Goal: Information Seeking & Learning: Learn about a topic

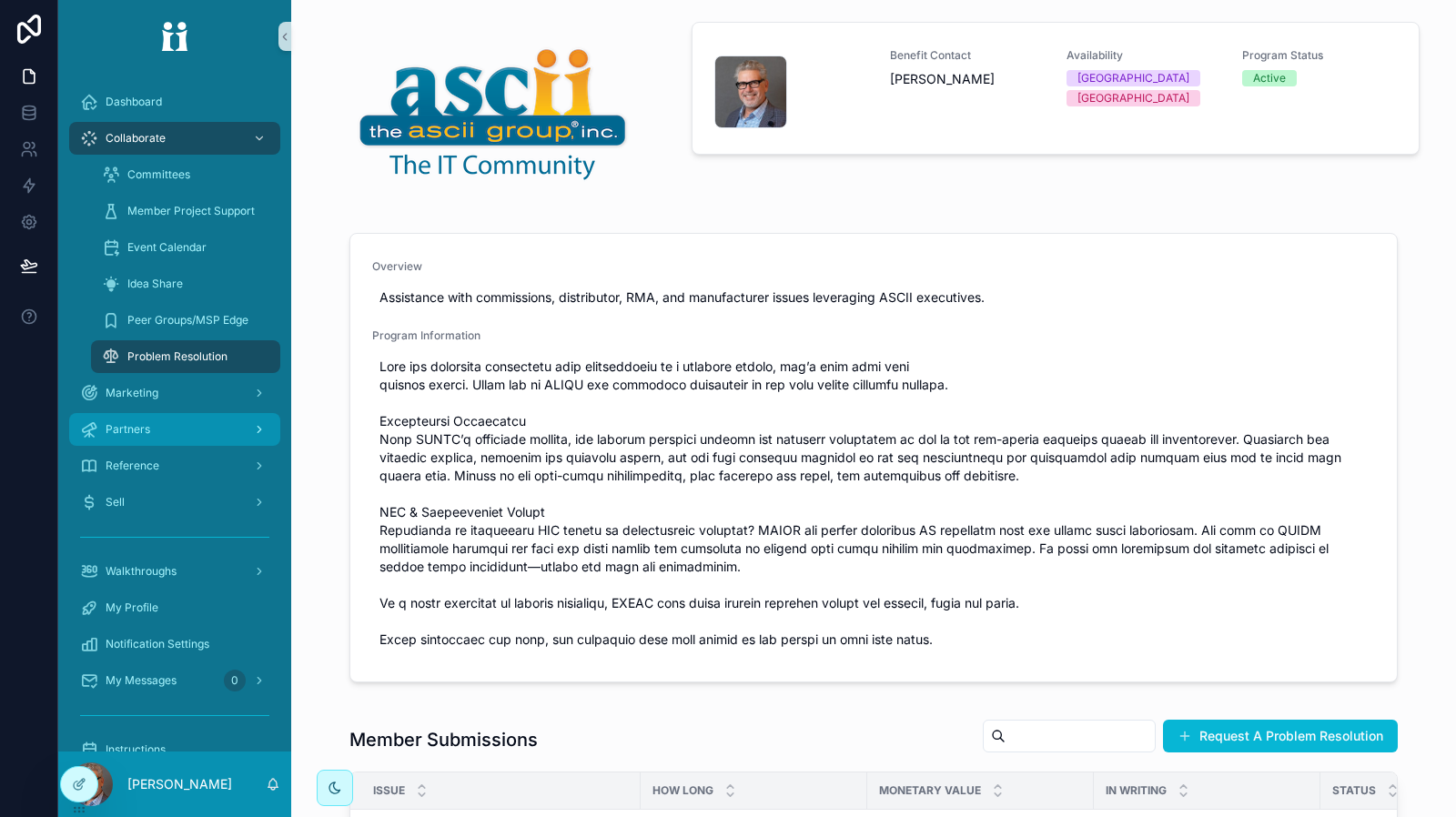
click at [171, 424] on div "Partners" at bounding box center [174, 430] width 189 height 29
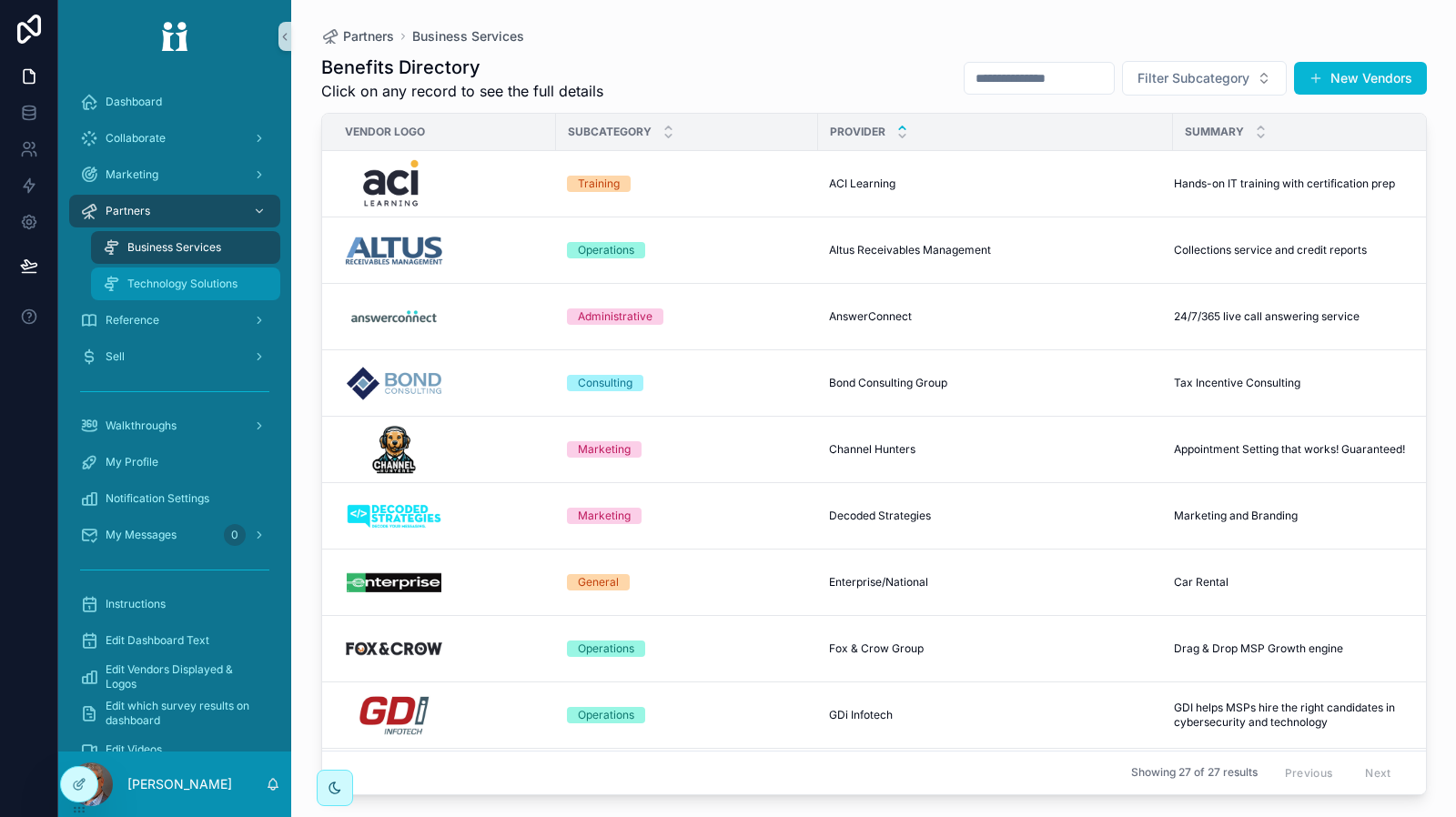
click at [242, 287] on div "Technology Solutions" at bounding box center [185, 284] width 168 height 29
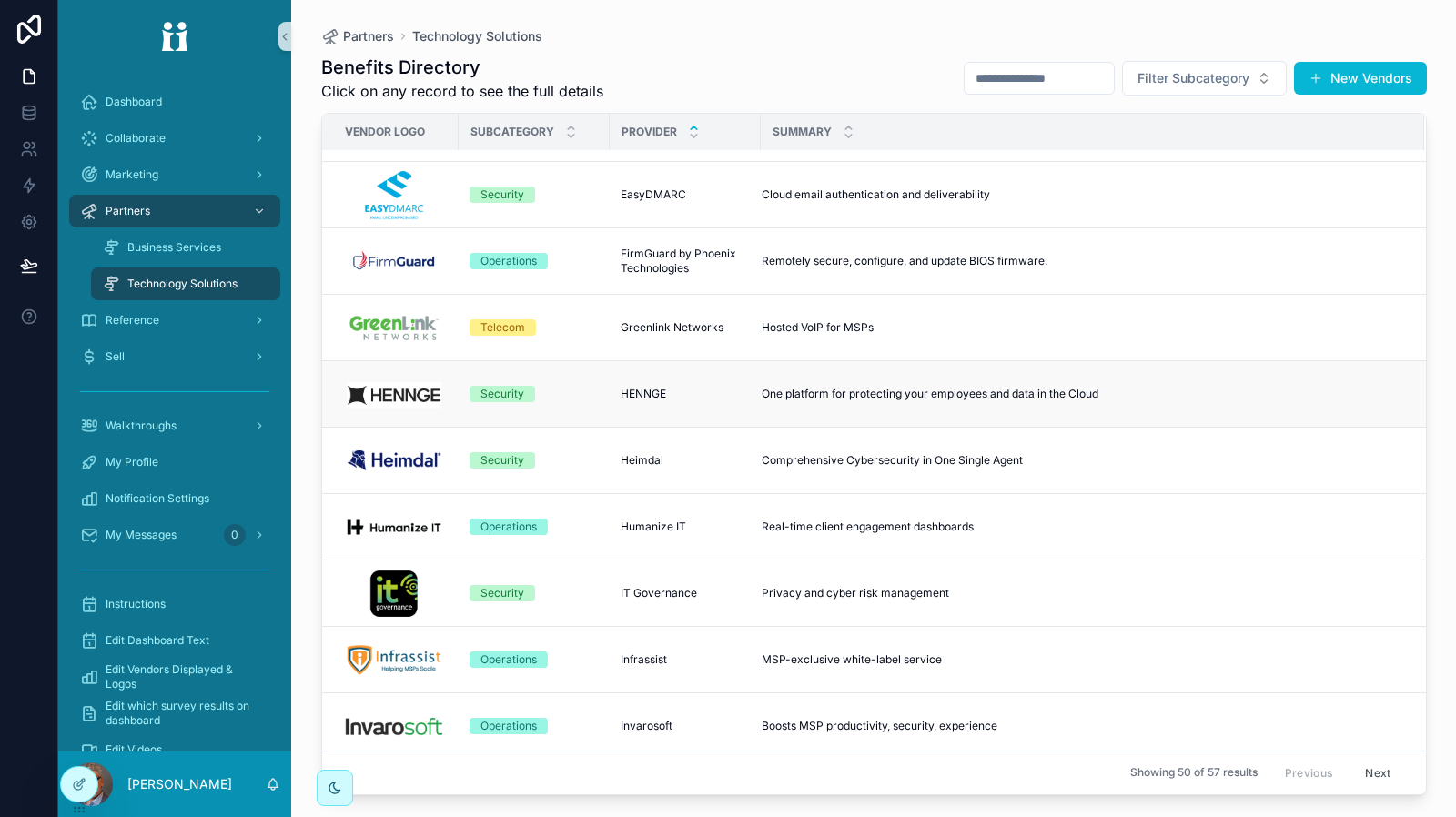
scroll to position [1277, 0]
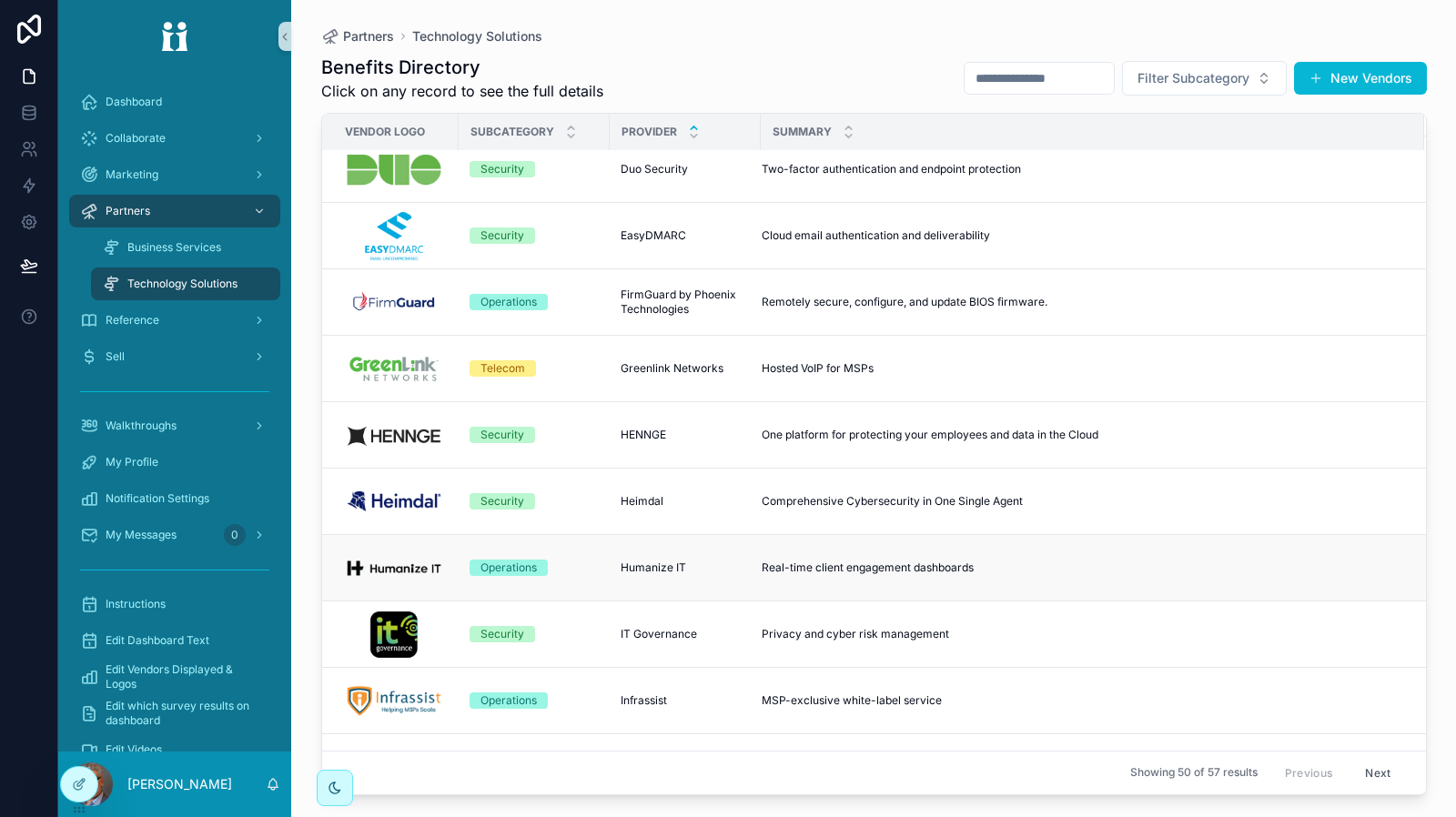
click at [679, 567] on span "Real-time client engagement dashboards" at bounding box center [867, 568] width 212 height 15
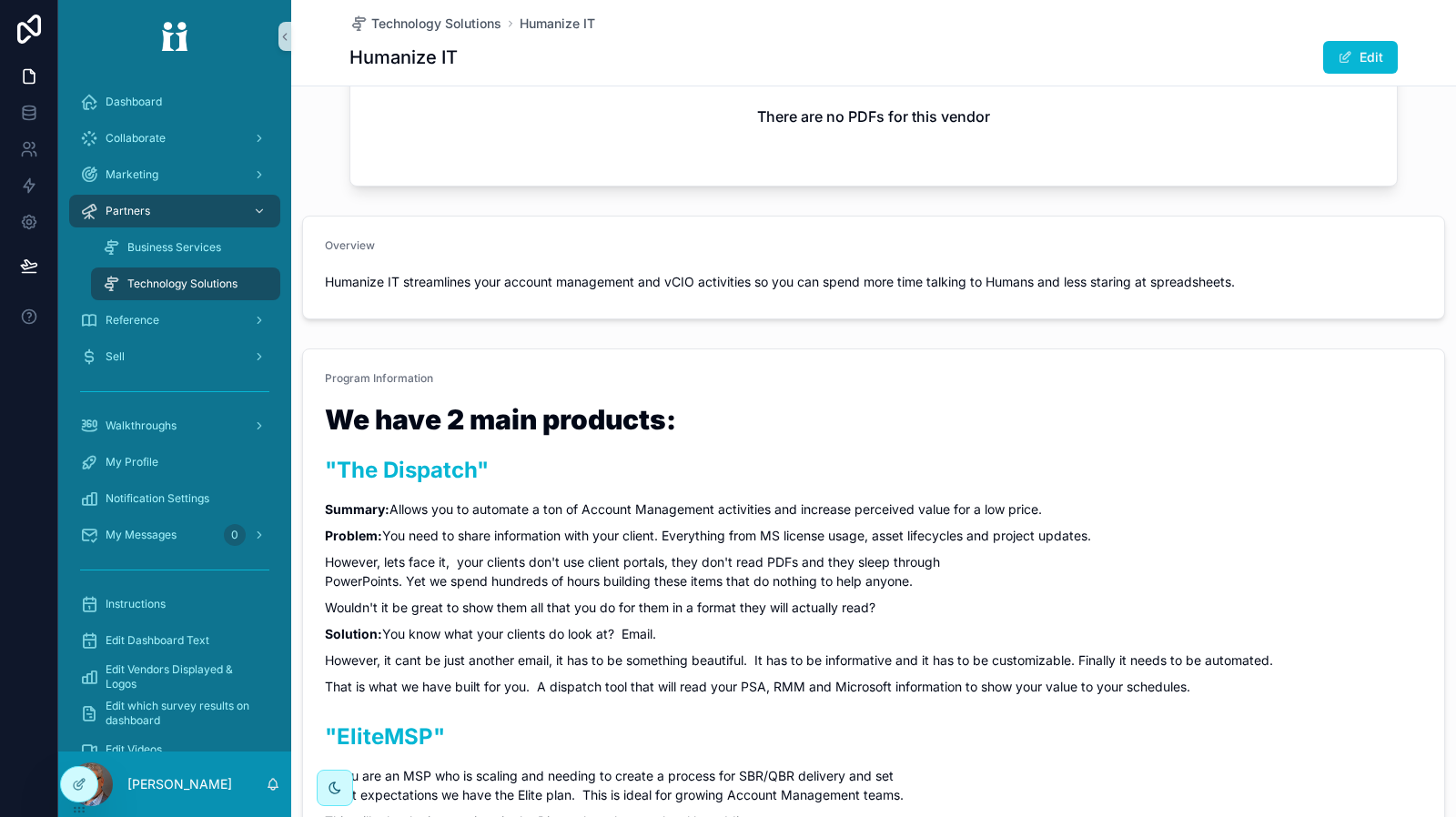
scroll to position [455, 0]
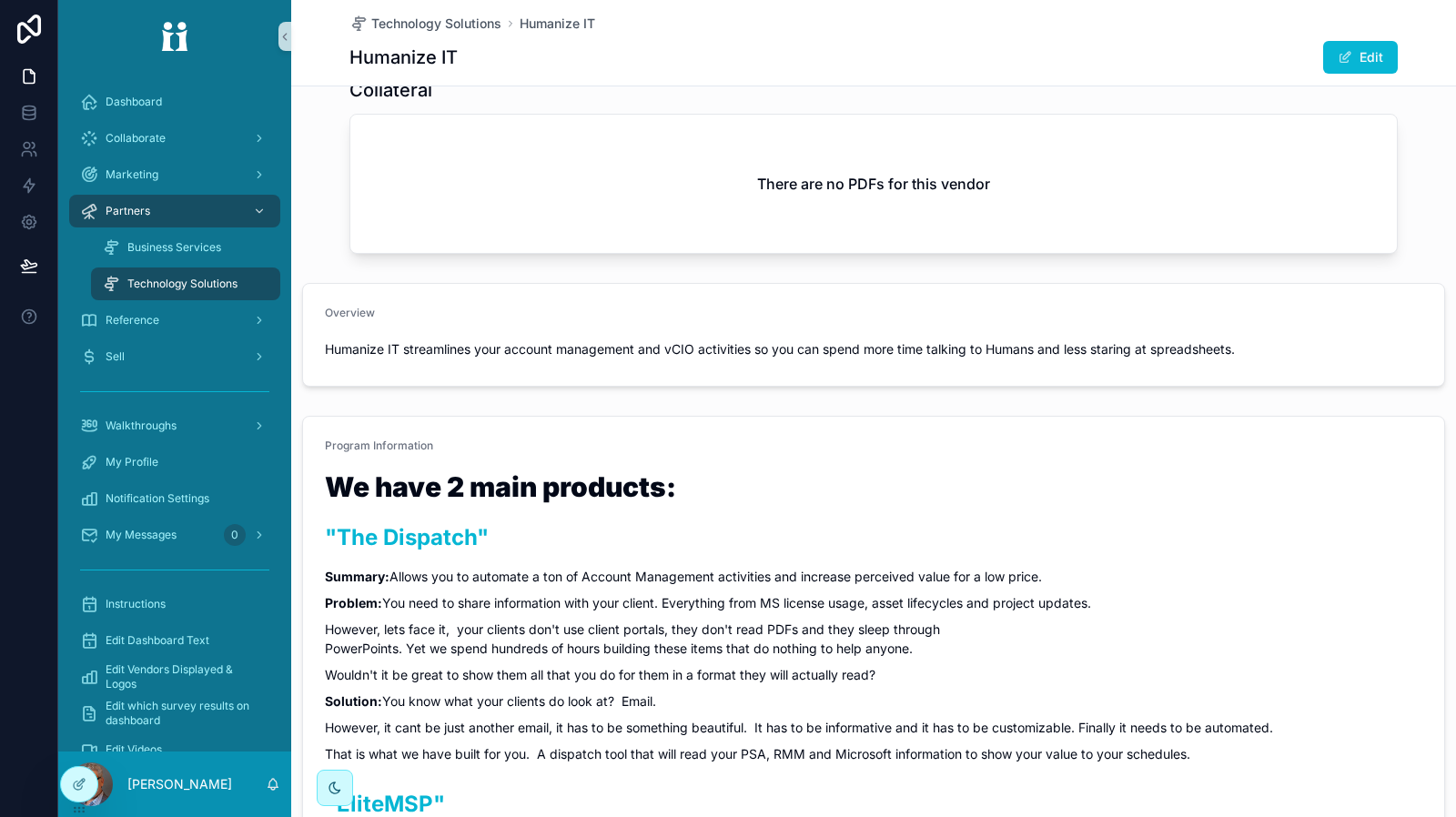
click at [625, 88] on div "Collateral" at bounding box center [873, 90] width 1048 height 26
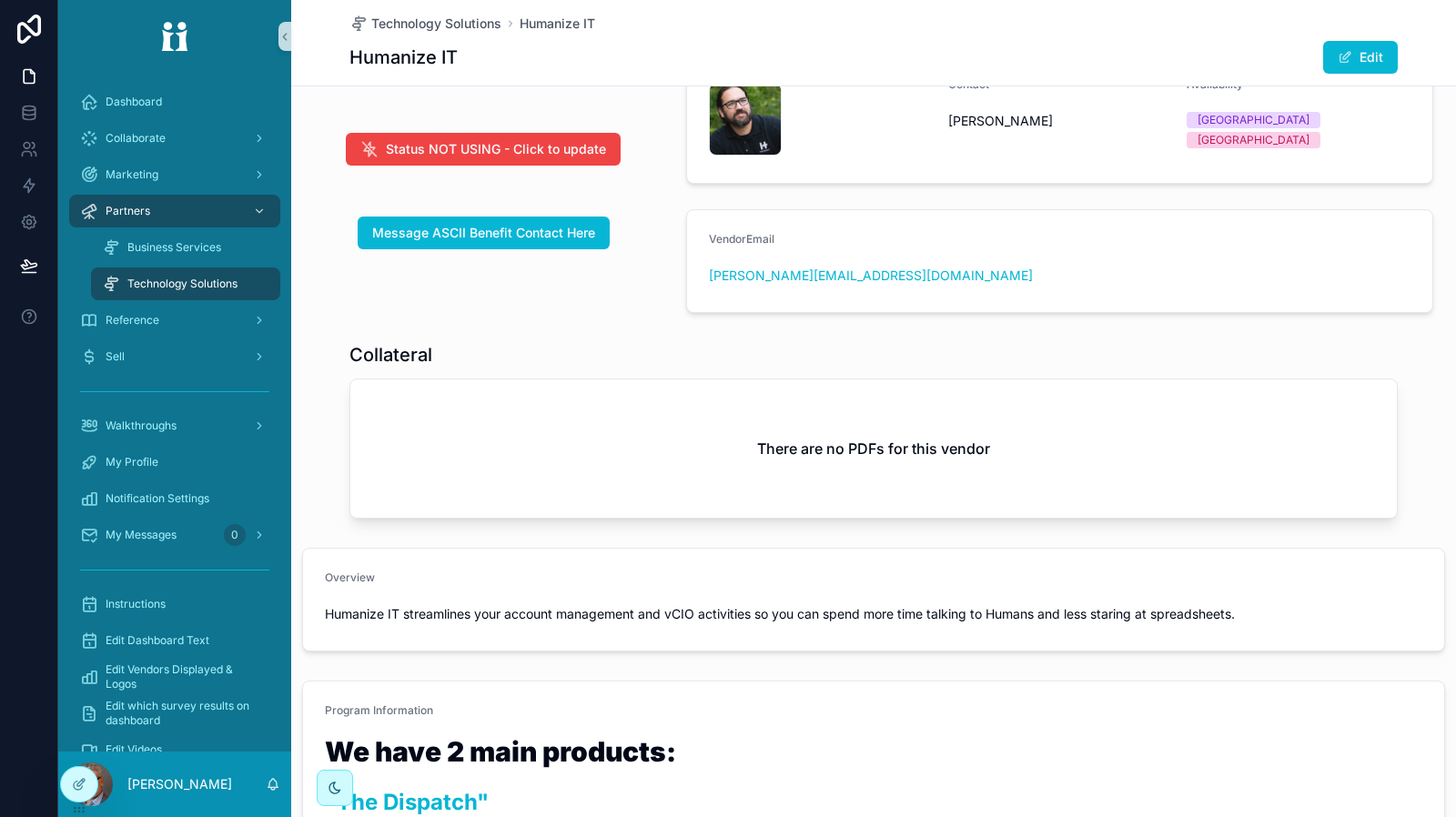
scroll to position [182, 0]
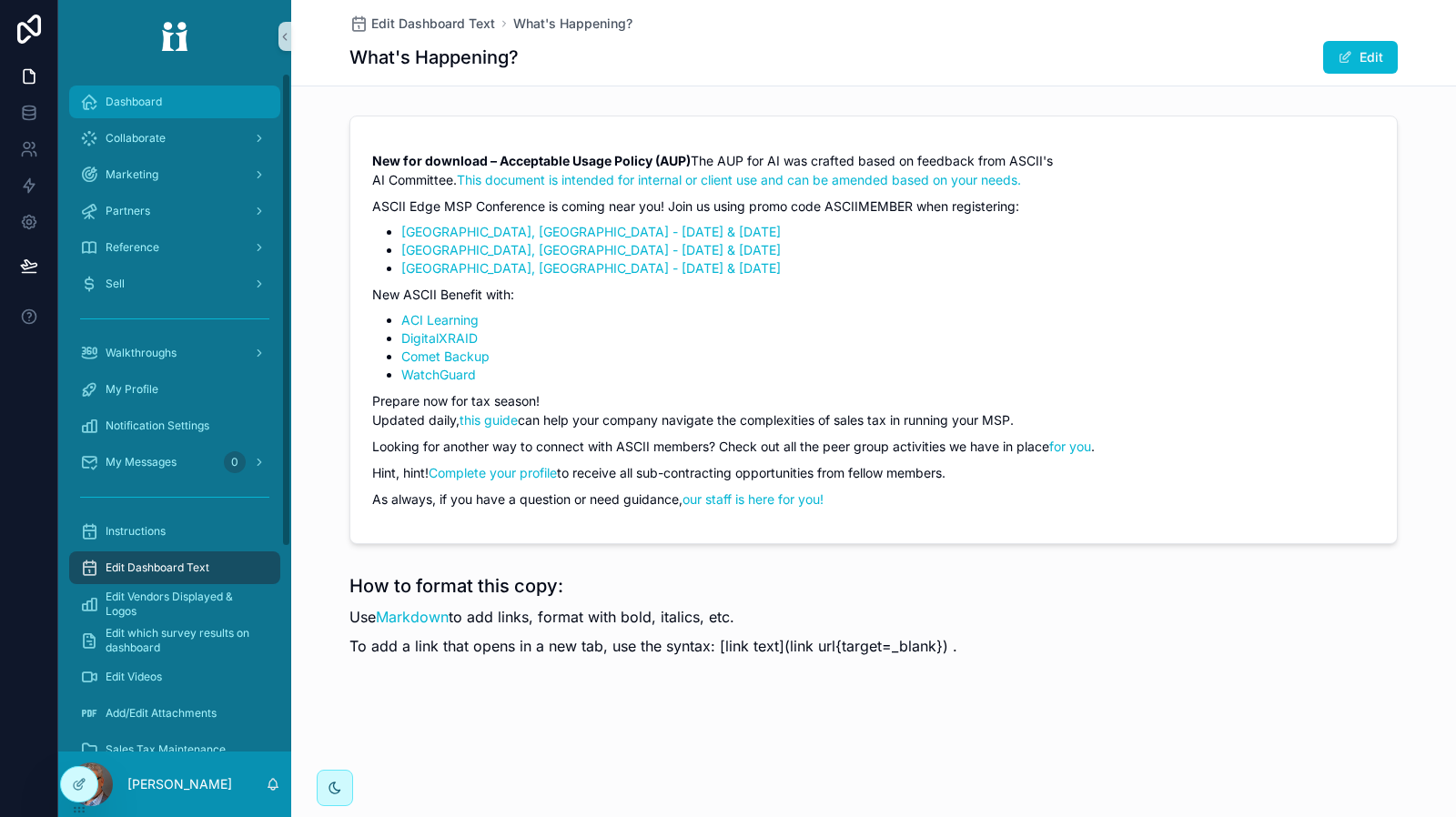
click at [154, 106] on span "Dashboard" at bounding box center [134, 102] width 57 height 15
